Goal: Task Accomplishment & Management: Use online tool/utility

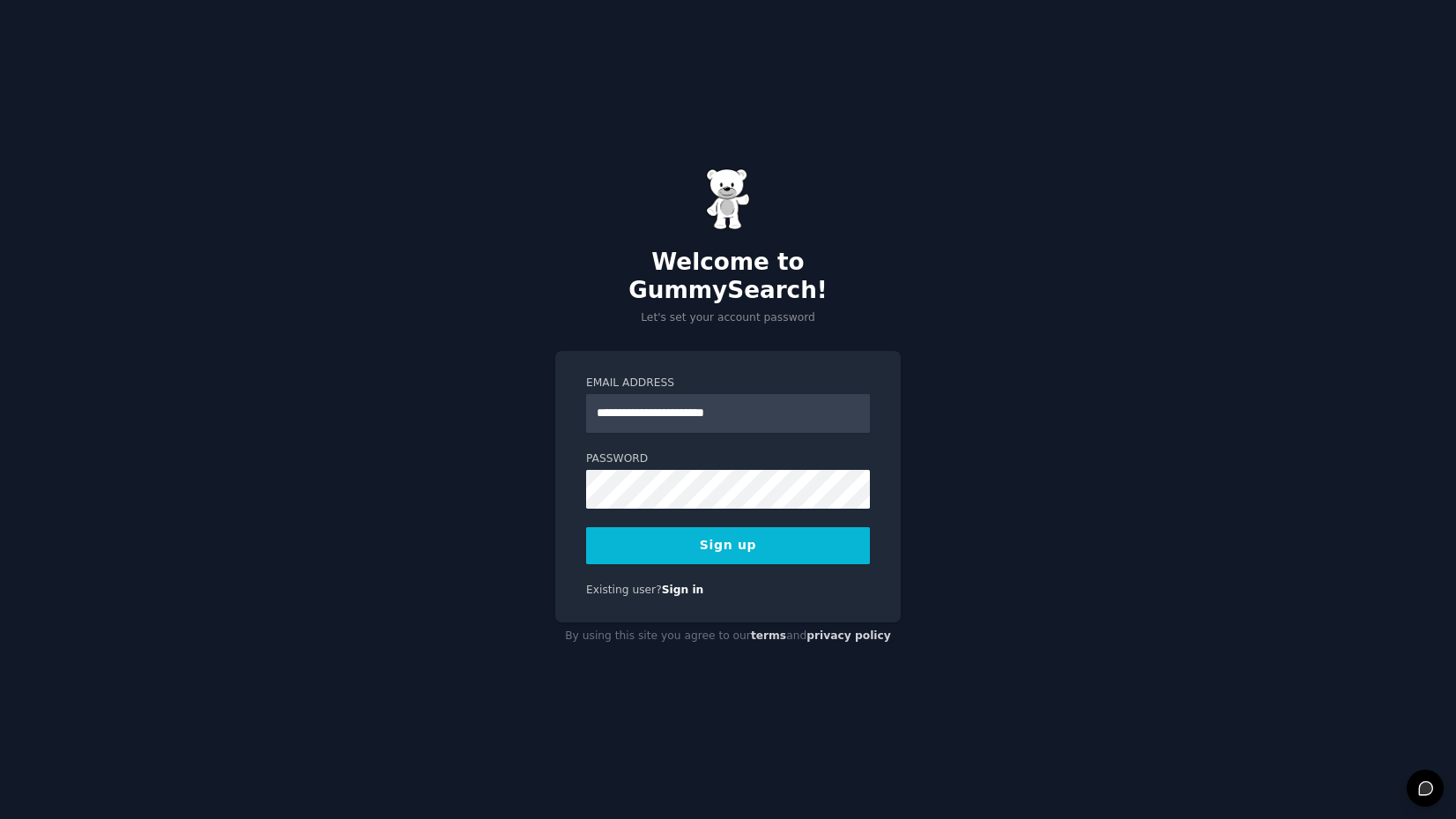
type input "**********"
click at [553, 479] on div "**********" at bounding box center [728, 409] width 1456 height 819
click at [724, 532] on button "Sign up" at bounding box center [727, 546] width 284 height 37
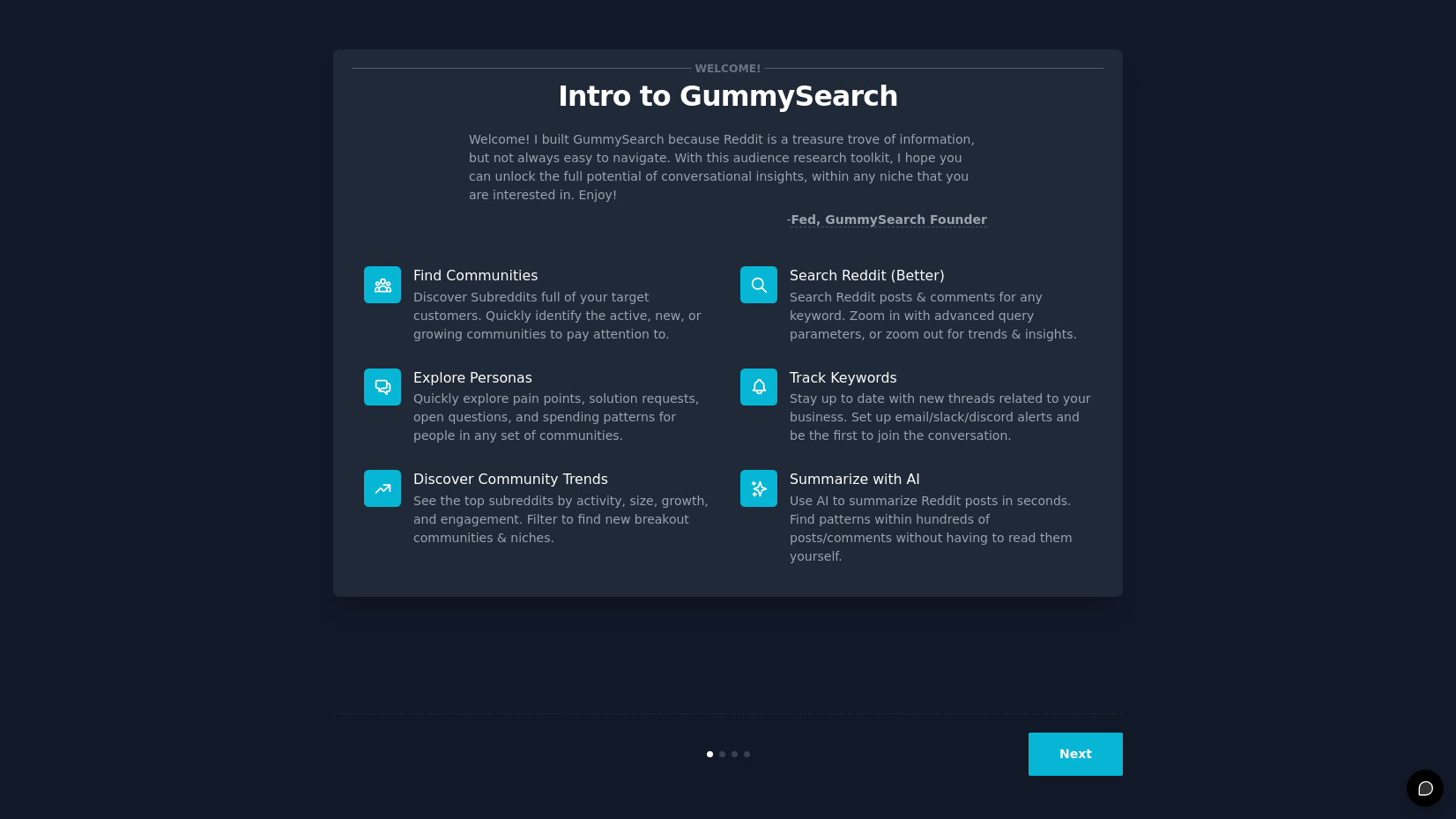
click at [1058, 750] on button "Next" at bounding box center [1075, 754] width 95 height 43
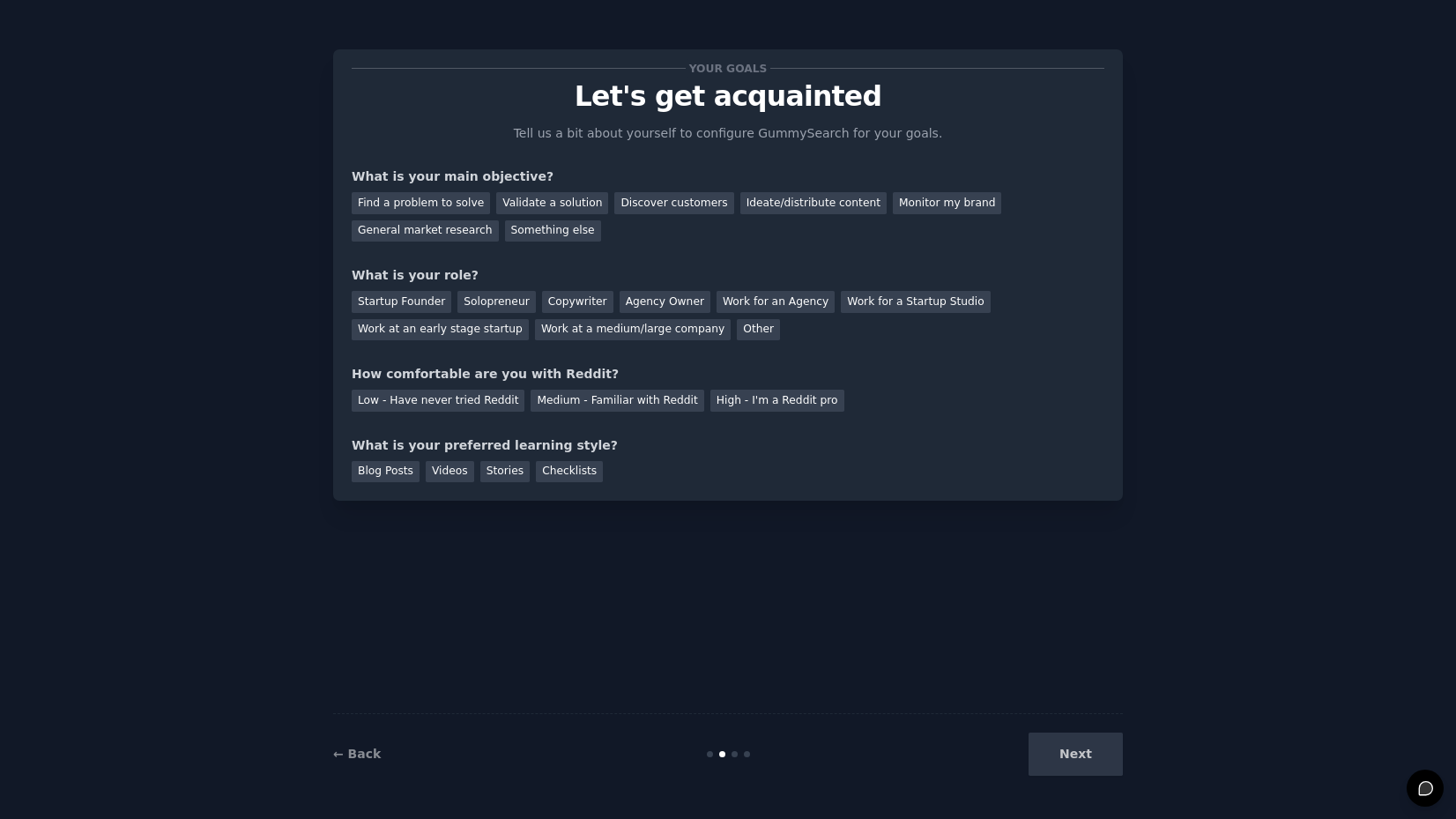
click at [1072, 765] on div "Next" at bounding box center [991, 754] width 264 height 43
click at [657, 211] on div "Discover customers" at bounding box center [673, 203] width 119 height 22
click at [413, 306] on div "Startup Founder" at bounding box center [401, 302] width 99 height 22
click at [490, 402] on div "Low - Have never tried Reddit" at bounding box center [438, 401] width 173 height 22
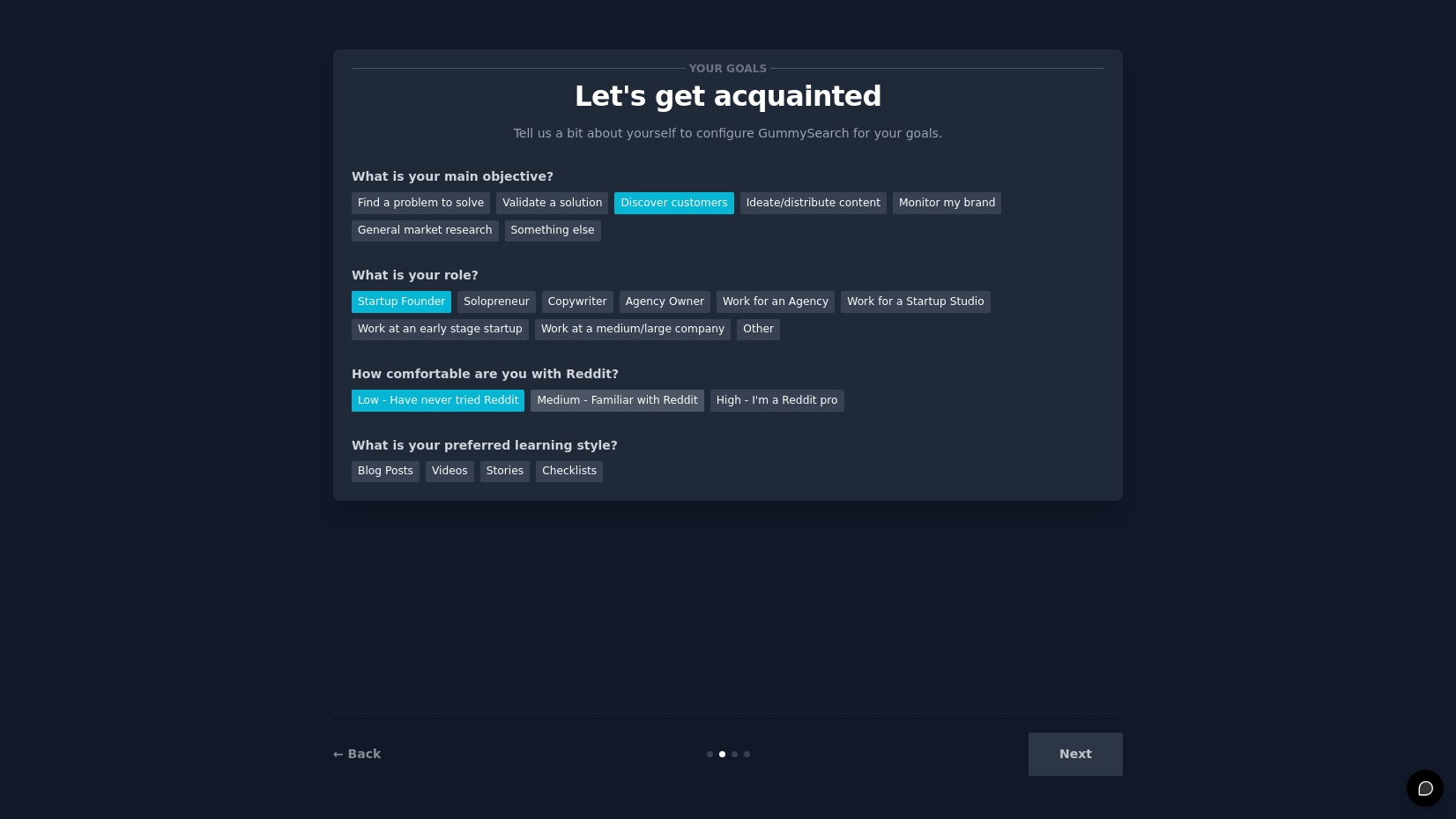
click at [563, 400] on div "Medium - Familiar with Reddit" at bounding box center [617, 401] width 173 height 22
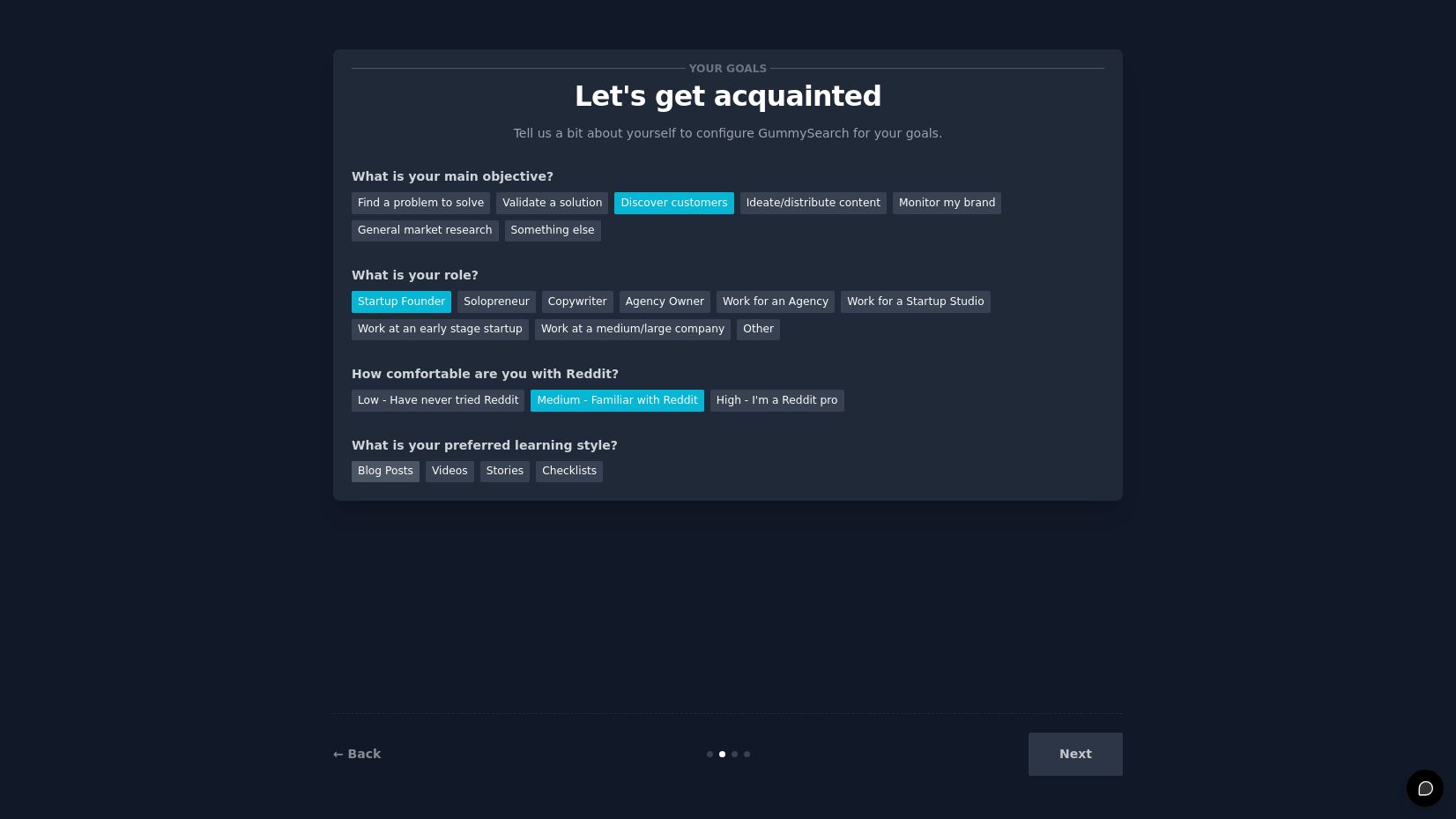
click at [393, 475] on div "Blog Posts" at bounding box center [386, 473] width 68 height 22
click at [1068, 759] on button "Next" at bounding box center [1075, 754] width 95 height 43
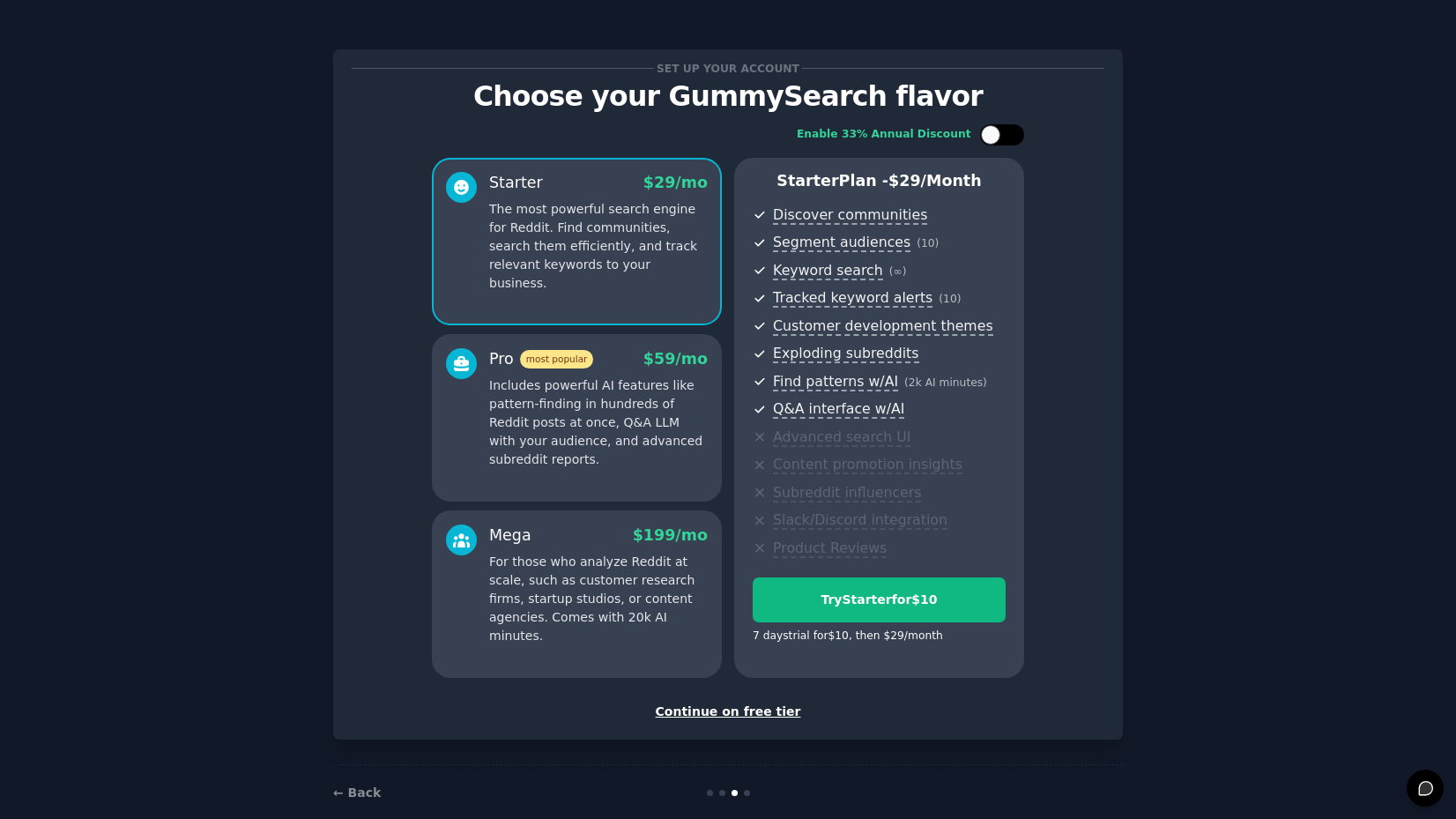
click at [1000, 137] on div at bounding box center [1001, 135] width 44 height 22
click at [984, 139] on div at bounding box center [1001, 135] width 44 height 22
checkbox input "false"
click at [757, 705] on div "Continue on free tier" at bounding box center [728, 712] width 752 height 19
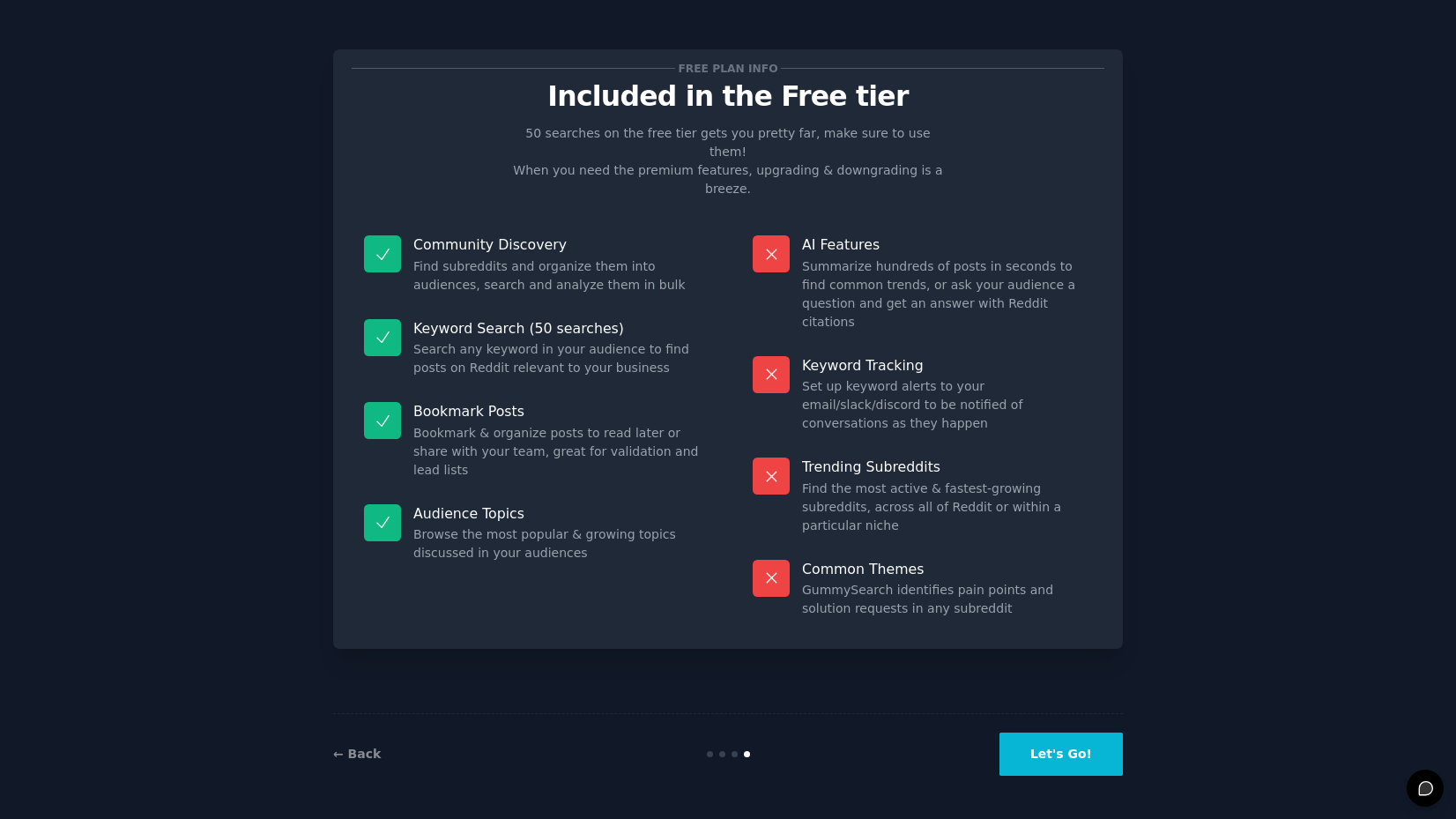
click at [1044, 753] on button "Let's Go!" at bounding box center [1061, 754] width 124 height 43
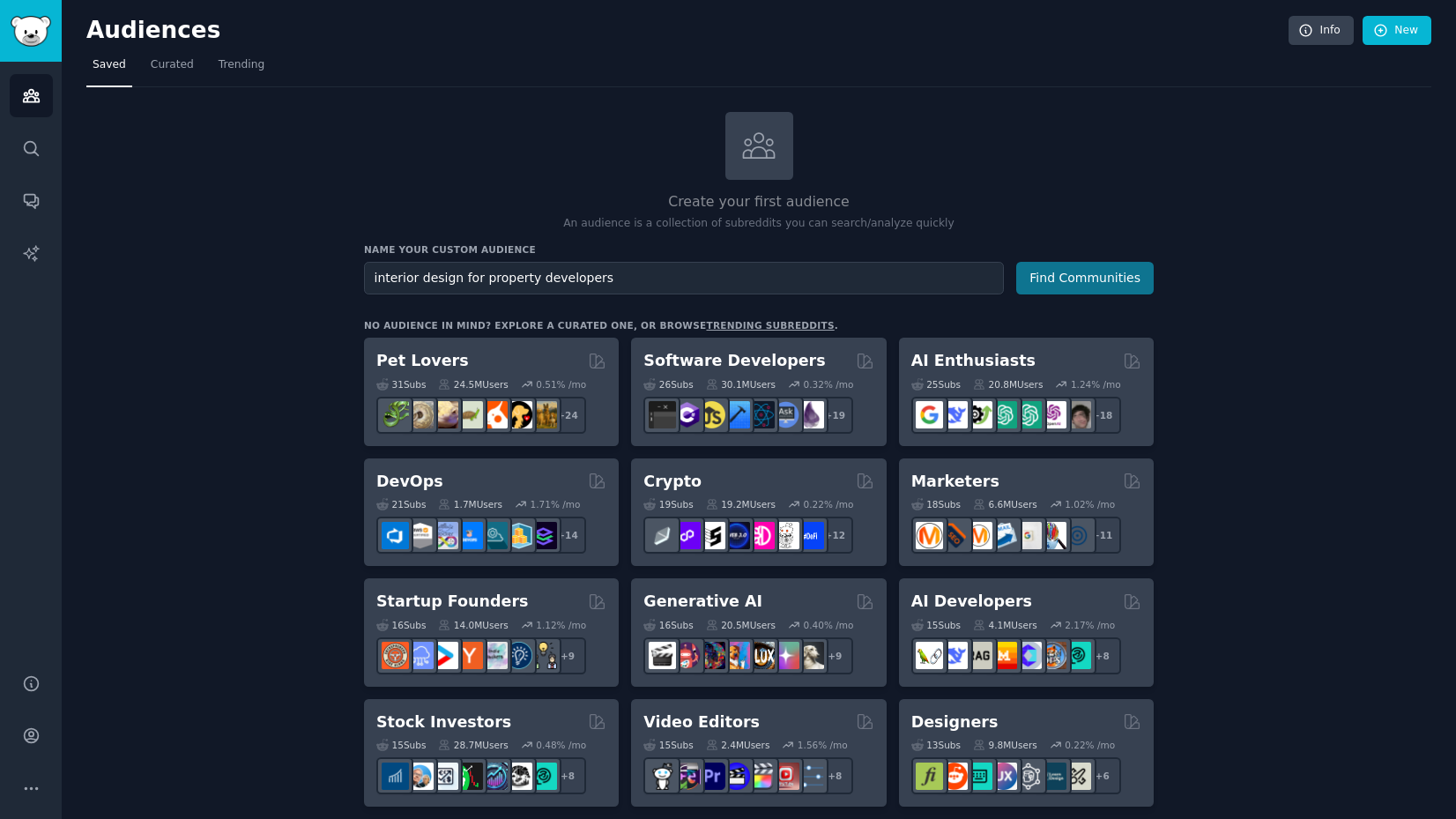
type input "interior design for property developers"
click at [1073, 277] on button "Find Communities" at bounding box center [1085, 278] width 138 height 33
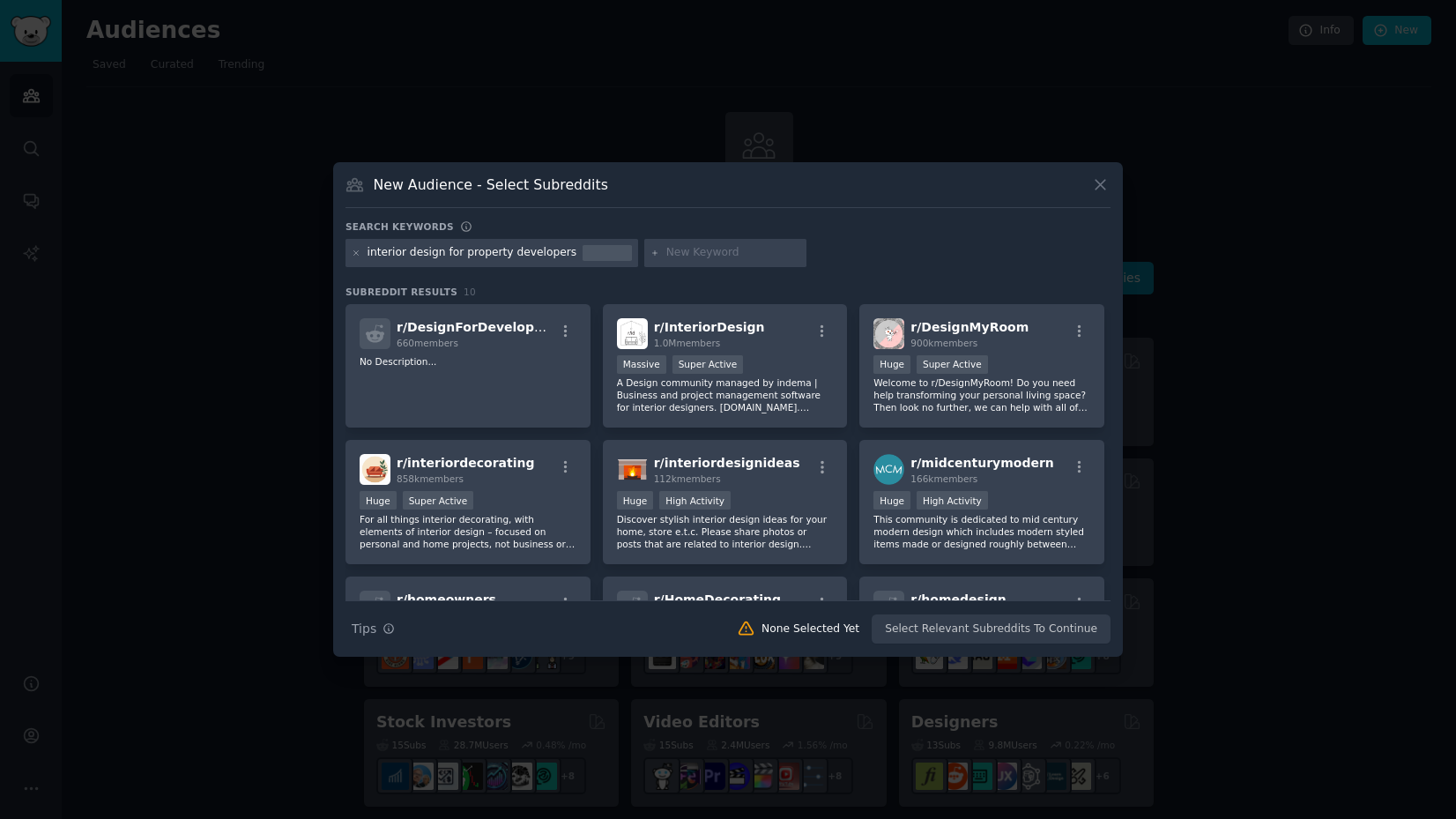
click at [454, 252] on div "interior design for property developers" at bounding box center [473, 253] width 210 height 16
click at [439, 254] on div "interior design for property developers" at bounding box center [473, 253] width 210 height 16
click at [361, 257] on div "interior design for property developers" at bounding box center [491, 253] width 293 height 28
click at [666, 257] on input "text" at bounding box center [733, 253] width 134 height 16
type input "property developers"
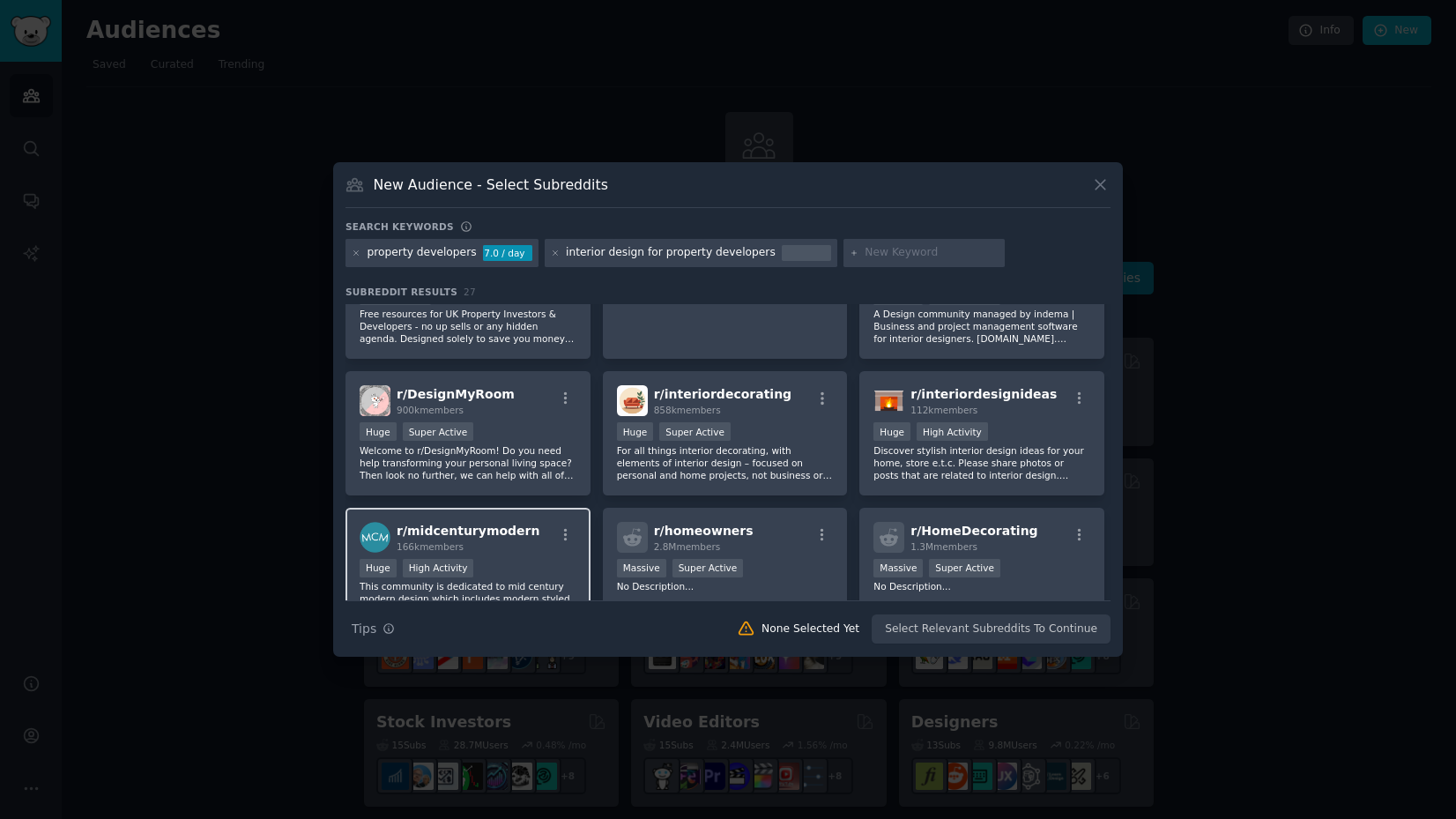
scroll to position [30, 0]
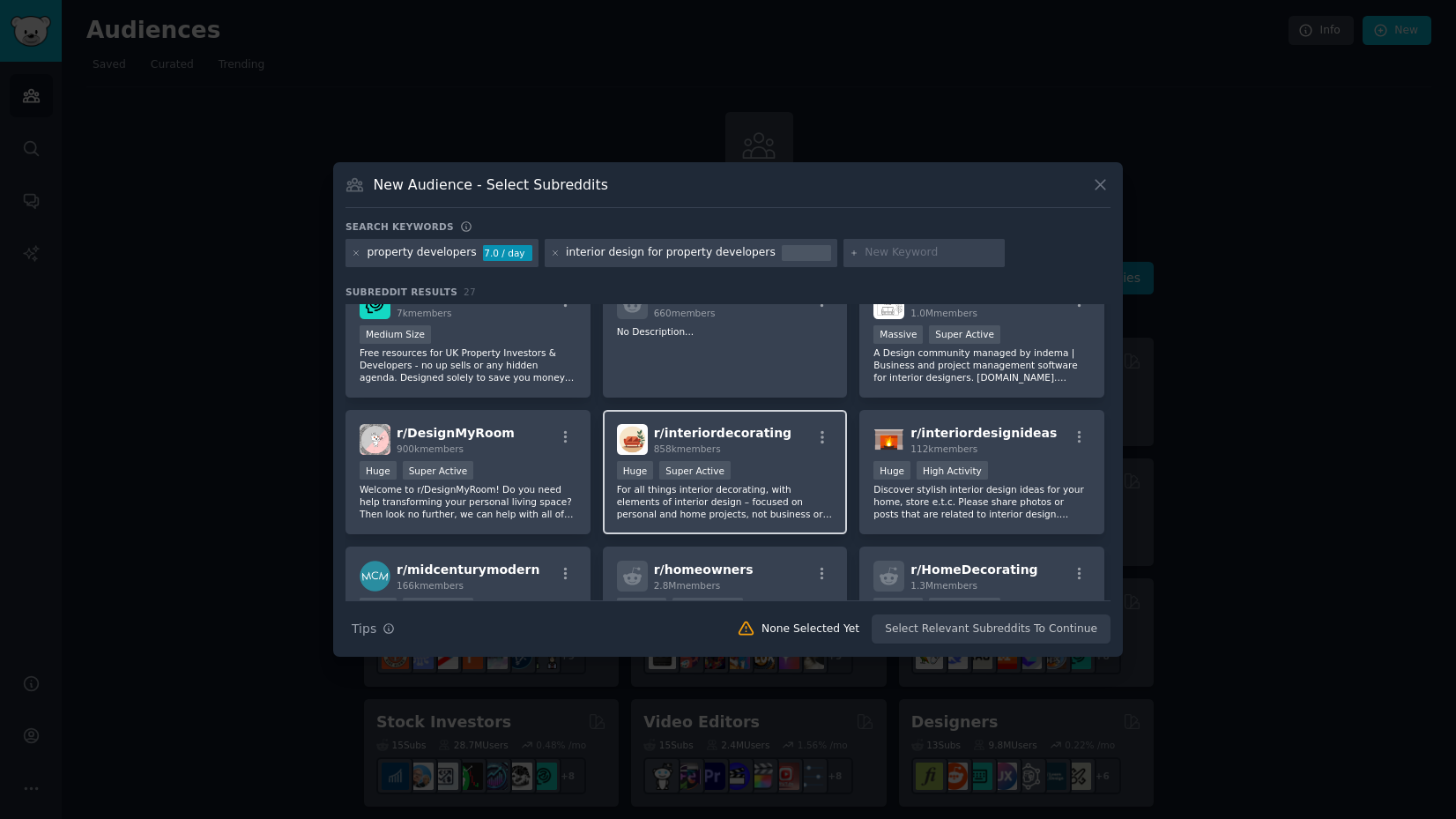
click at [805, 483] on p "For all things interior decorating, with elements of interior design – focused …" at bounding box center [725, 502] width 217 height 37
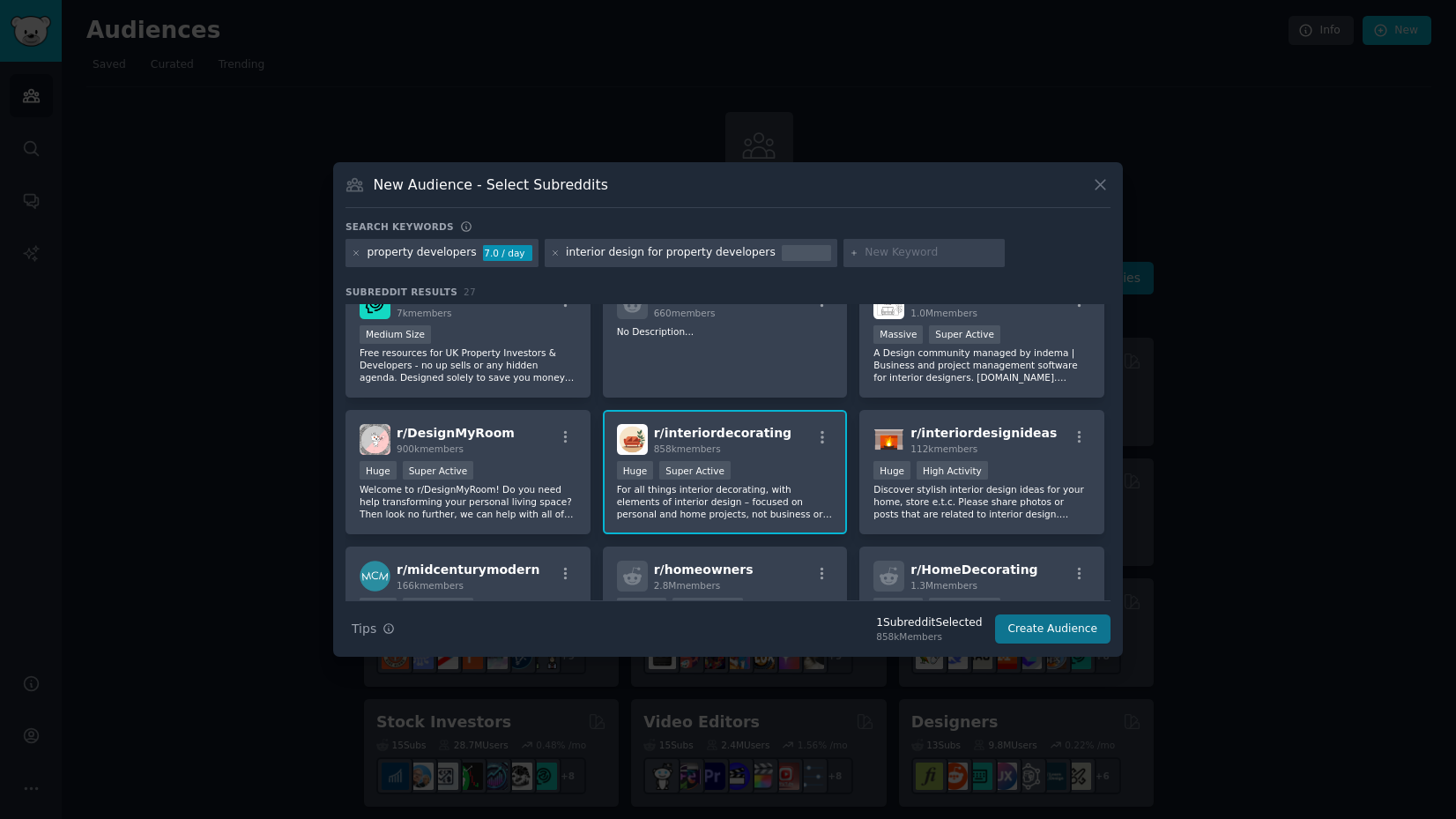
click at [1054, 635] on button "Create Audience" at bounding box center [1053, 629] width 116 height 30
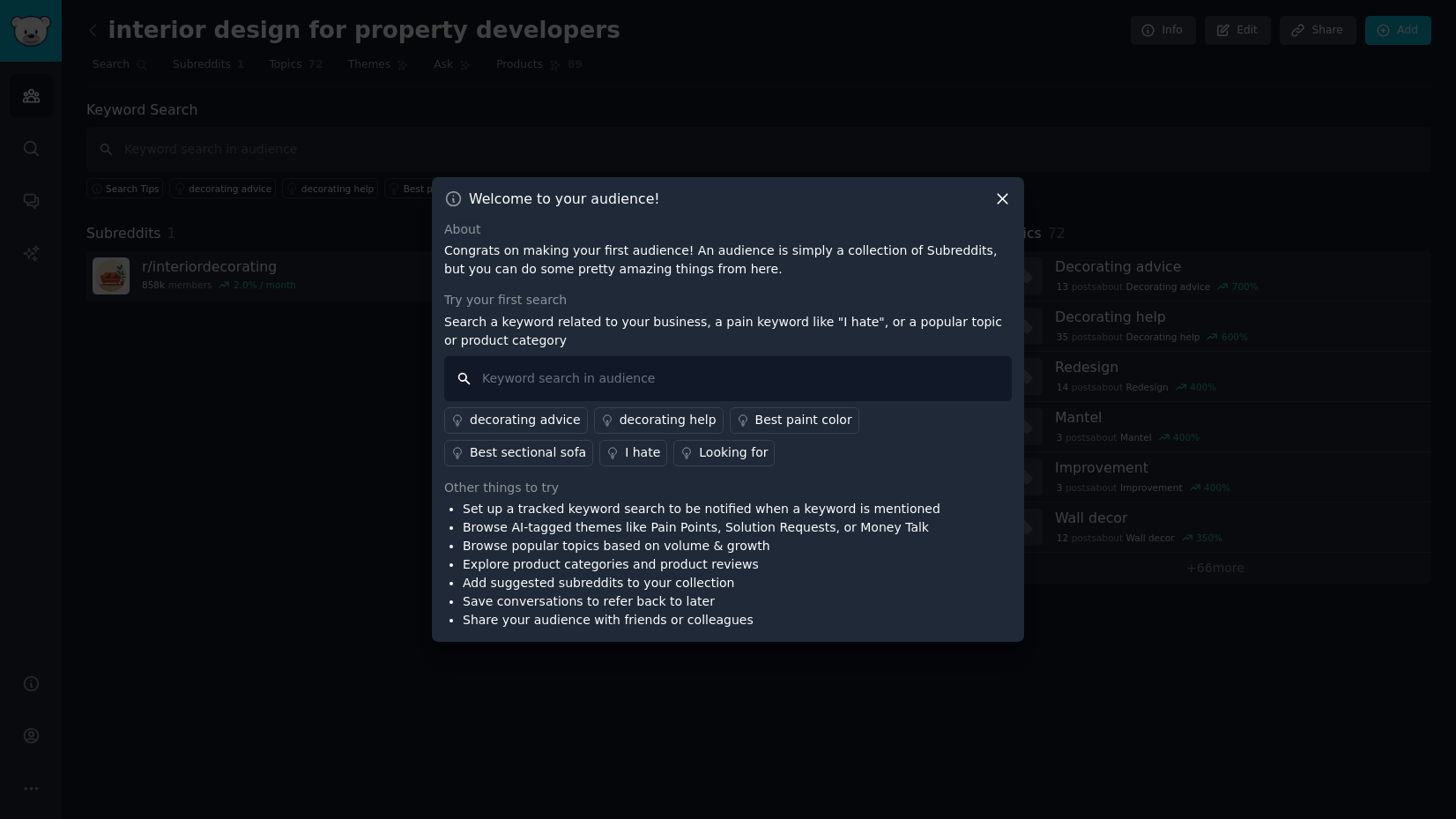
click at [610, 372] on input "text" at bounding box center [728, 378] width 568 height 45
type input "interior design service"
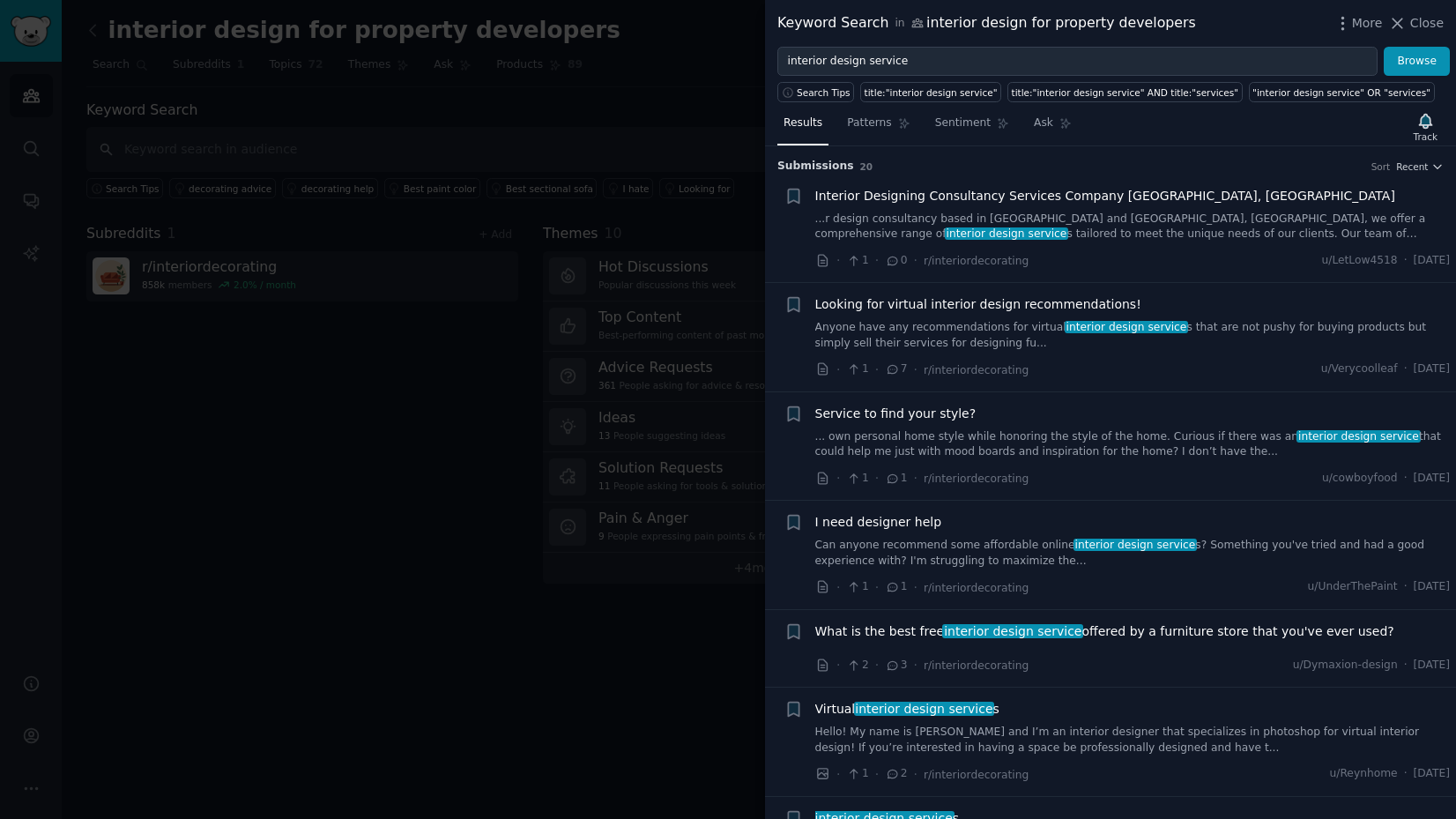
click at [1006, 304] on span "Looking for virtual interior design recommendations!" at bounding box center [978, 305] width 326 height 19
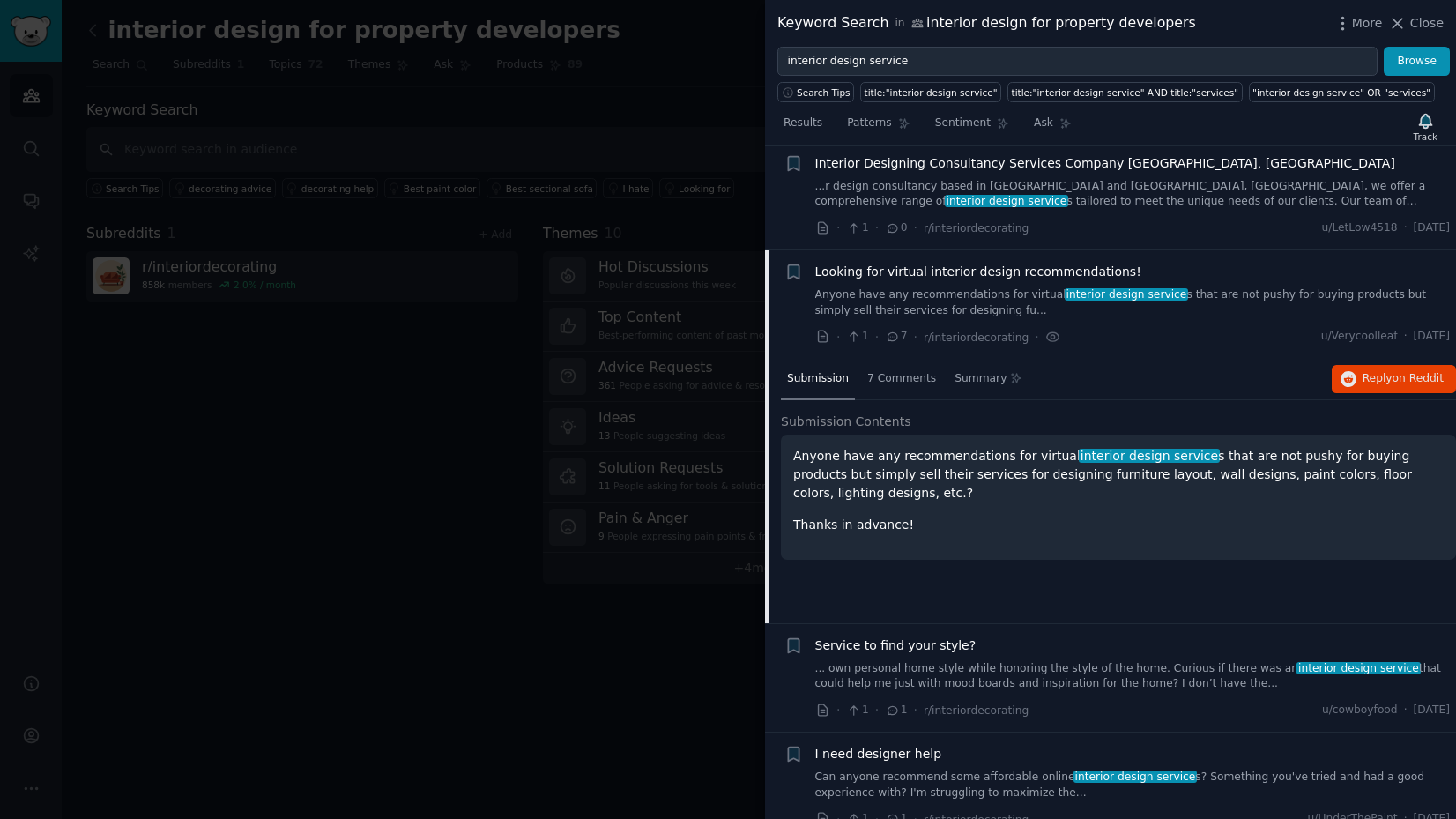
scroll to position [38, 0]
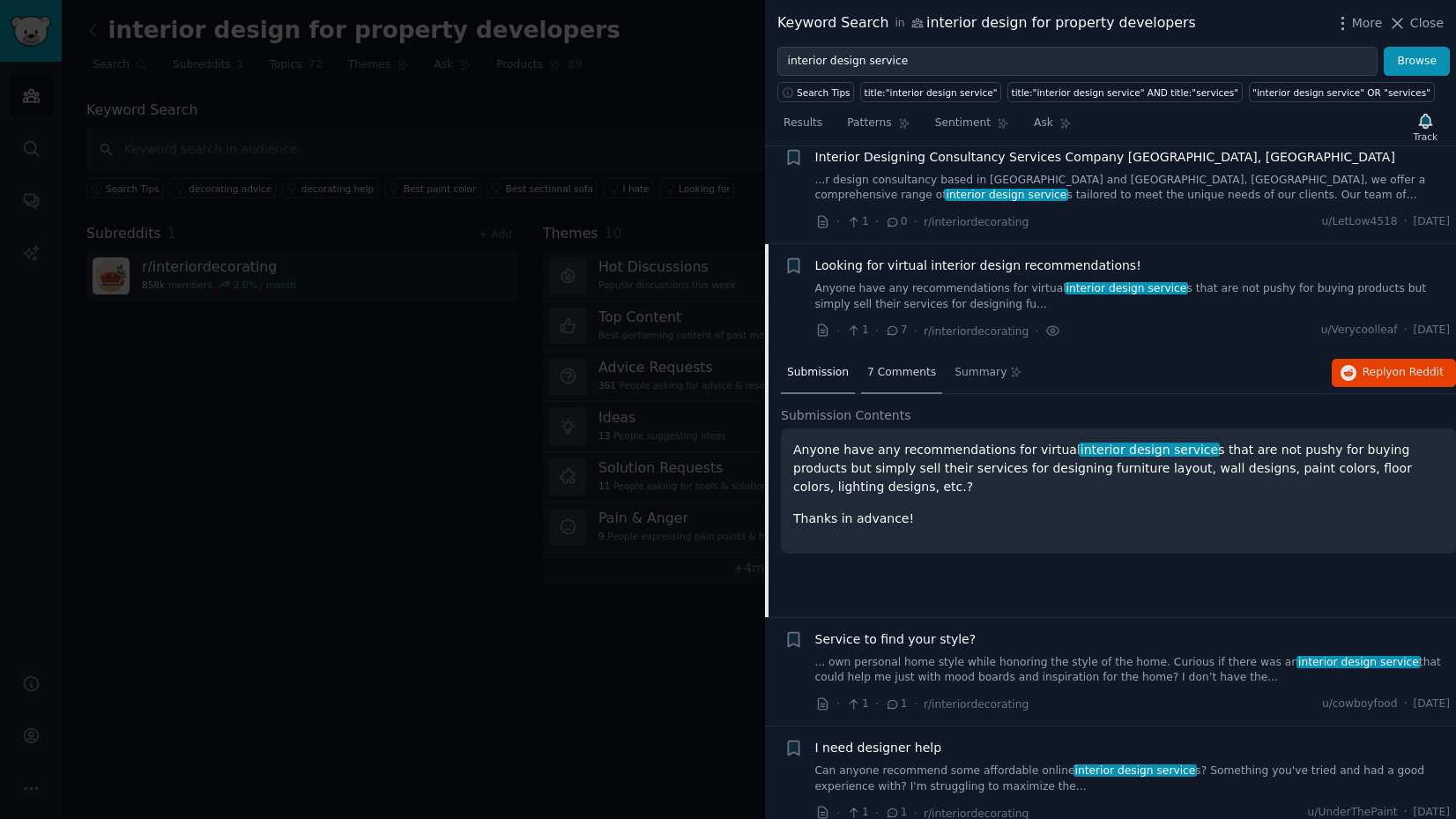
click at [927, 365] on span "7 Comments" at bounding box center [901, 373] width 68 height 16
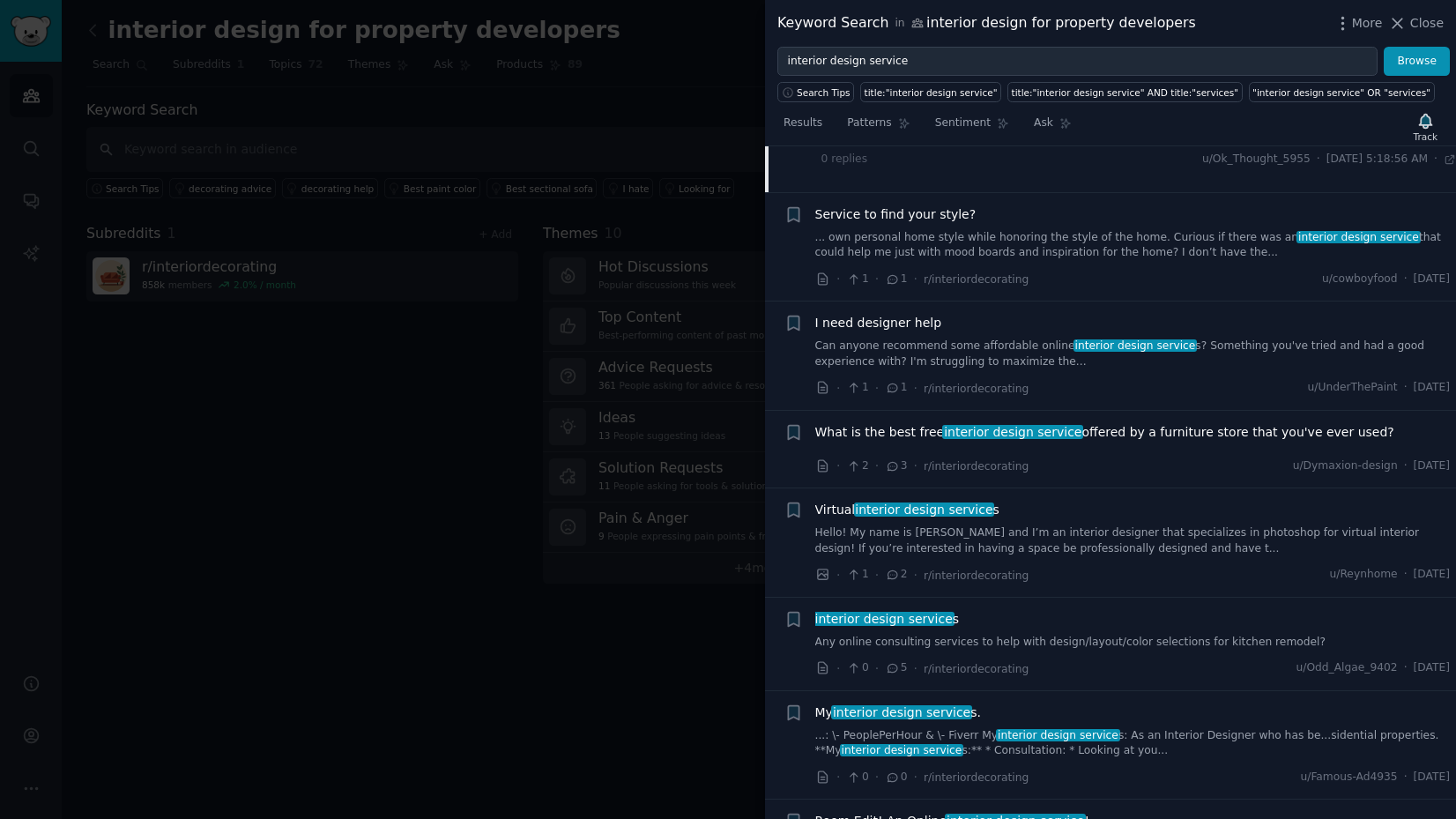
scroll to position [0, 0]
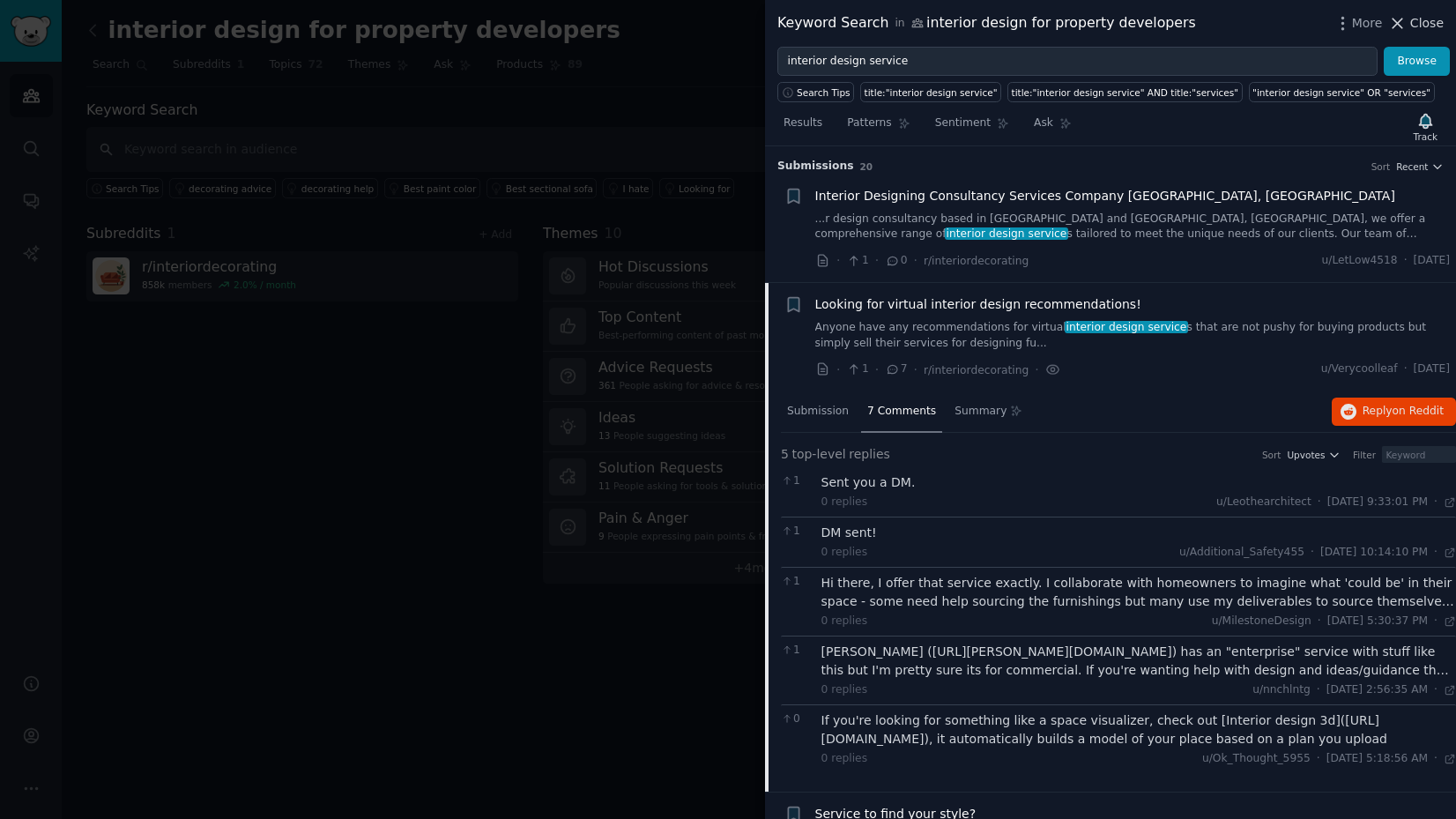
click at [1406, 25] on icon at bounding box center [1397, 23] width 19 height 19
